Goal: Transaction & Acquisition: Download file/media

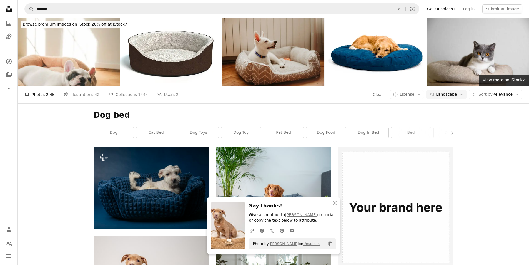
scroll to position [222, 0]
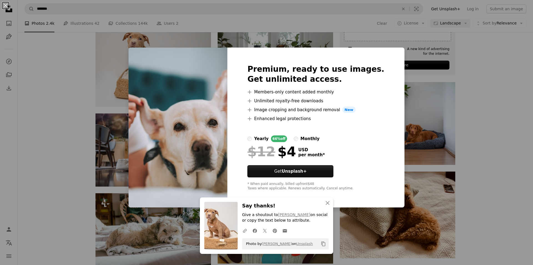
click at [521, 136] on div "An X shape Premium, ready to use images. Get unlimited access. A plus sign Memb…" at bounding box center [266, 132] width 533 height 265
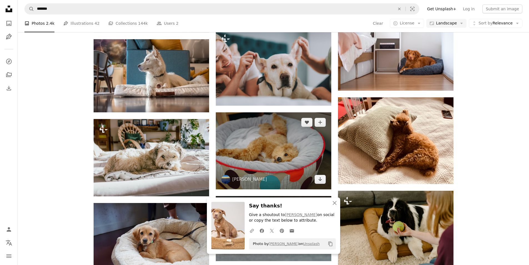
scroll to position [306, 0]
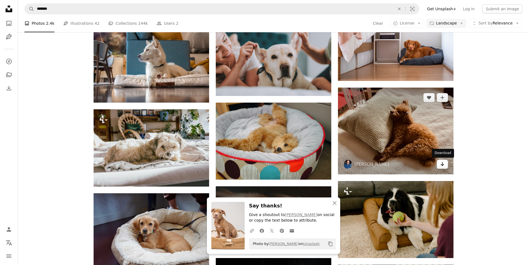
click at [442, 165] on icon "Download" at bounding box center [443, 164] width 4 height 4
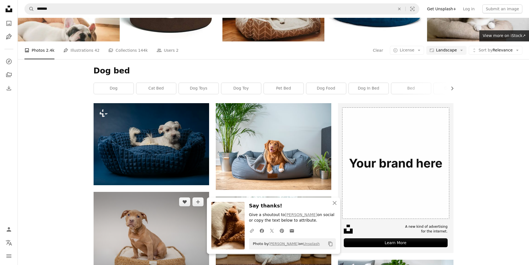
scroll to position [0, 0]
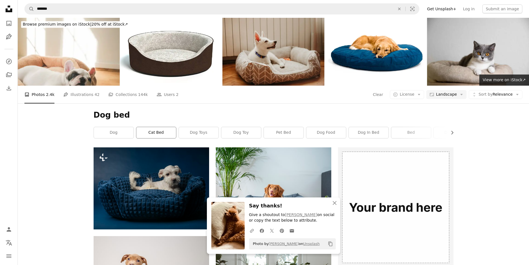
click at [161, 132] on link "cat bed" at bounding box center [156, 132] width 40 height 11
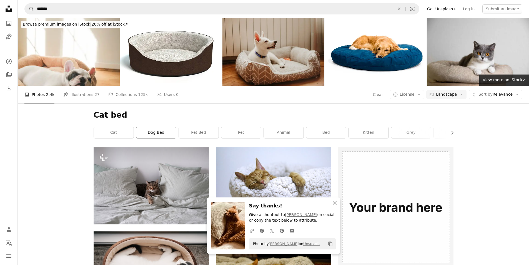
click at [157, 134] on link "dog bed" at bounding box center [156, 132] width 40 height 11
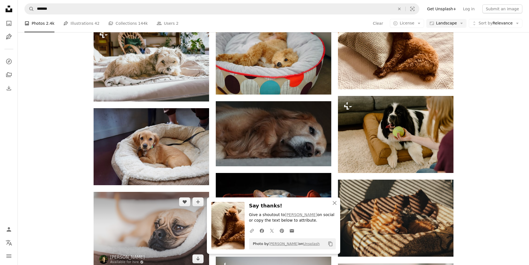
scroll to position [444, 0]
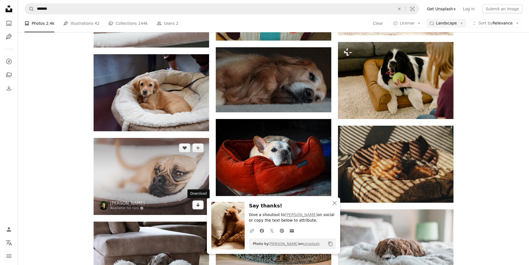
click at [197, 205] on icon "Download" at bounding box center [198, 204] width 4 height 4
